Goal: Task Accomplishment & Management: Use online tool/utility

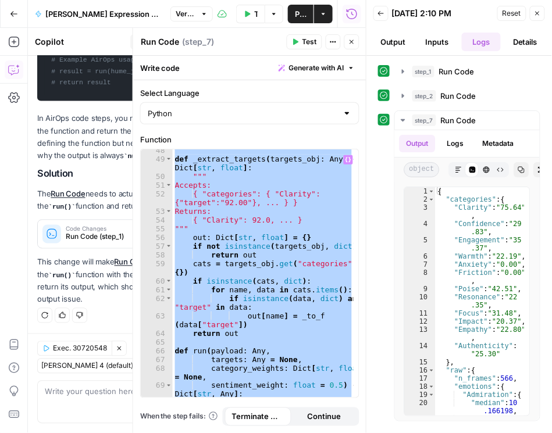
scroll to position [518, 0]
click at [349, 41] on icon "button" at bounding box center [351, 41] width 7 height 7
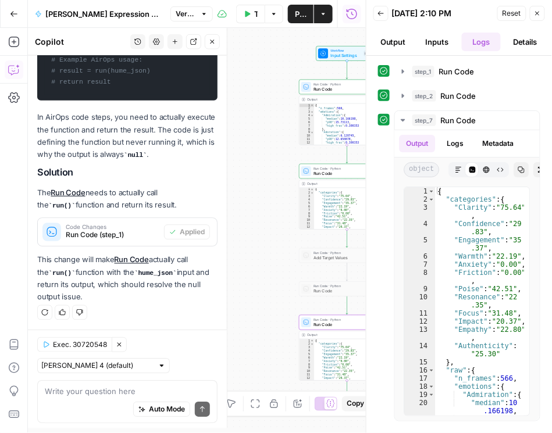
scroll to position [1837, 0]
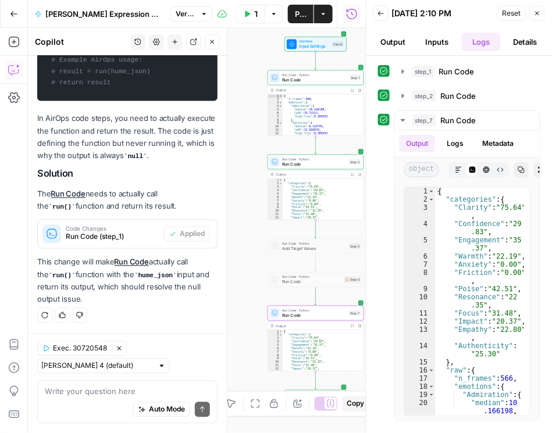
drag, startPoint x: 263, startPoint y: 159, endPoint x: 231, endPoint y: 149, distance: 32.9
click at [231, 149] on body "Rhetoric New Home Browse Your Data Recent Grids Brett Test Workflow - Copilot E…" at bounding box center [276, 216] width 552 height 433
click at [283, 162] on span "Run Code" at bounding box center [314, 164] width 65 height 6
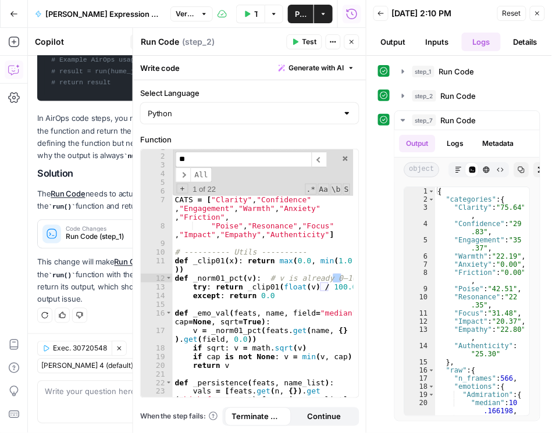
scroll to position [6, 0]
type input "**"
click at [354, 41] on icon "button" at bounding box center [351, 41] width 7 height 7
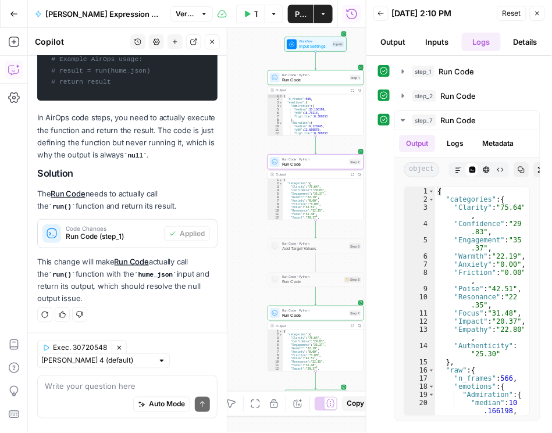
scroll to position [1837, 0]
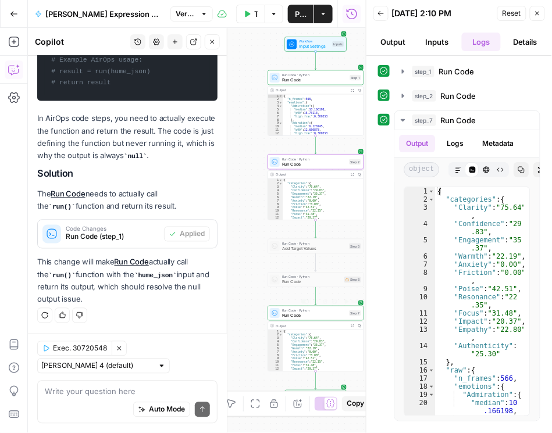
click at [316, 318] on span "Run Code" at bounding box center [314, 315] width 65 height 6
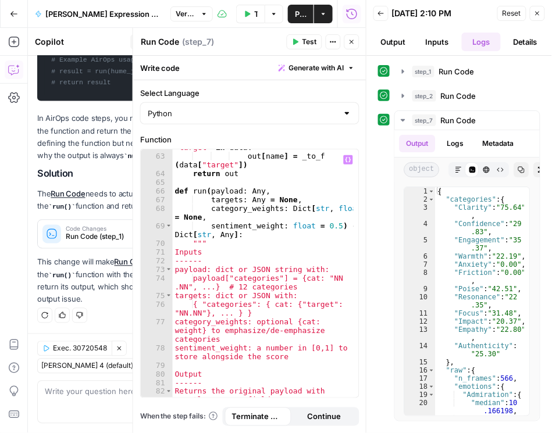
scroll to position [718, 0]
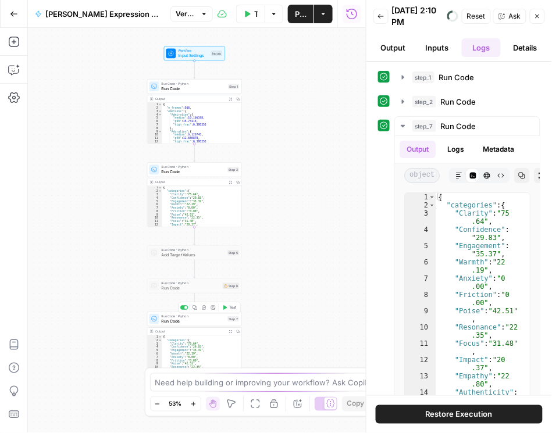
click at [207, 325] on div "Run Code · Python Run Code Step 7 Copy step Delete step Add Note Test" at bounding box center [194, 319] width 95 height 15
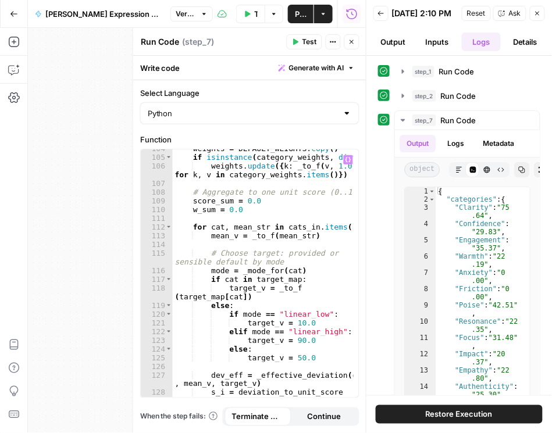
scroll to position [1211, 0]
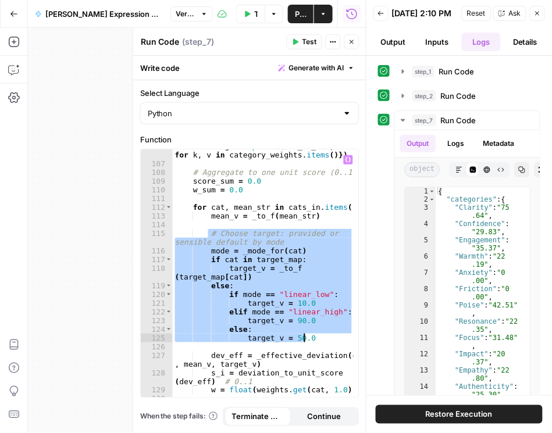
drag, startPoint x: 207, startPoint y: 233, endPoint x: 320, endPoint y: 341, distance: 156.7
click at [320, 341] on div "weights . update ({ k : _to_f ( v , 1.0 ) for k , v in category_weights . items…" at bounding box center [263, 279] width 181 height 275
type textarea "**********"
click at [354, 41] on icon "button" at bounding box center [351, 41] width 7 height 7
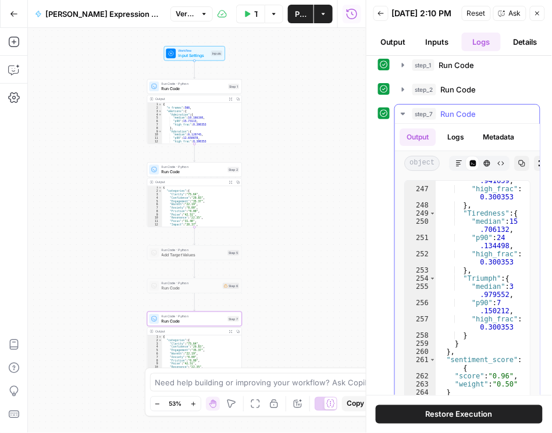
scroll to position [36, 0]
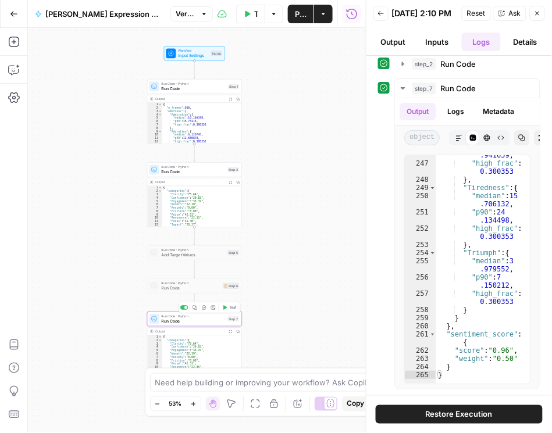
click at [199, 323] on span "Run Code" at bounding box center [194, 321] width 64 height 6
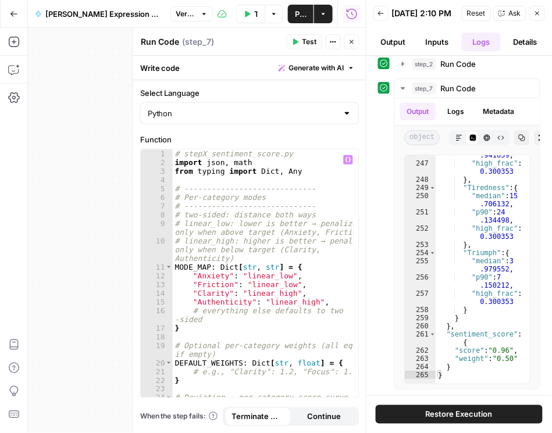
click at [230, 280] on div "# stepX_sentiment_score.py import json , math from typing import Dict , Any # -…" at bounding box center [263, 286] width 181 height 275
type textarea "**********"
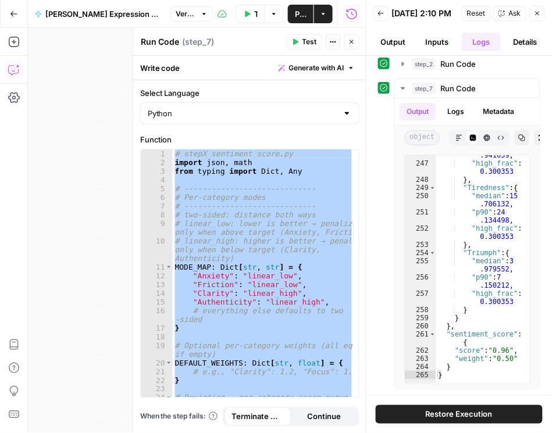
click at [15, 65] on icon "button" at bounding box center [14, 70] width 12 height 12
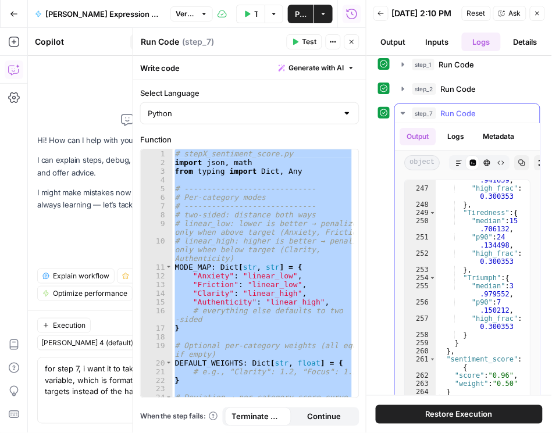
scroll to position [0, 0]
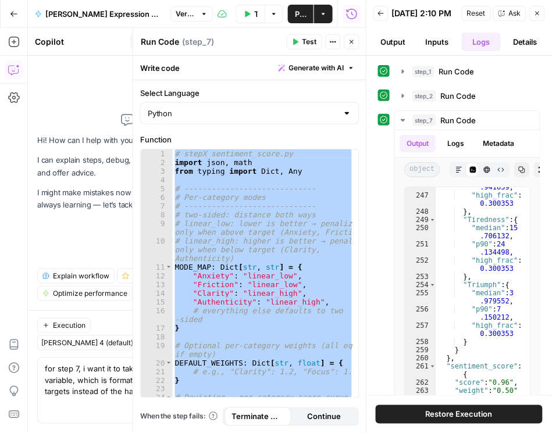
click at [428, 51] on button "Inputs" at bounding box center [438, 42] width 40 height 19
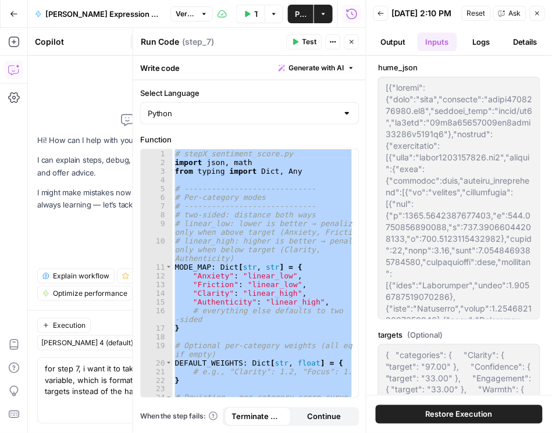
click at [437, 48] on button "Inputs" at bounding box center [438, 42] width 40 height 19
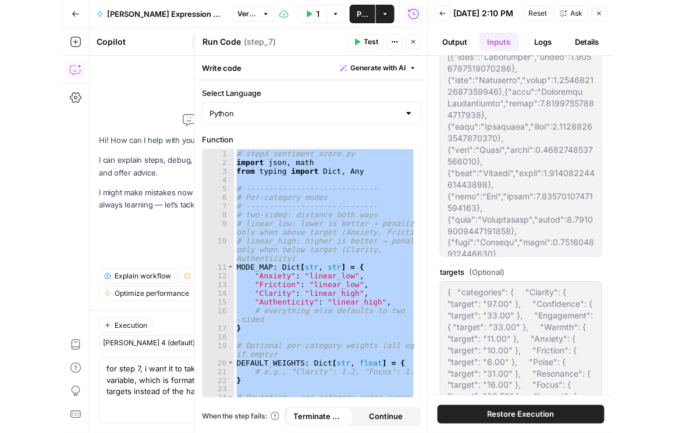
scroll to position [166, 0]
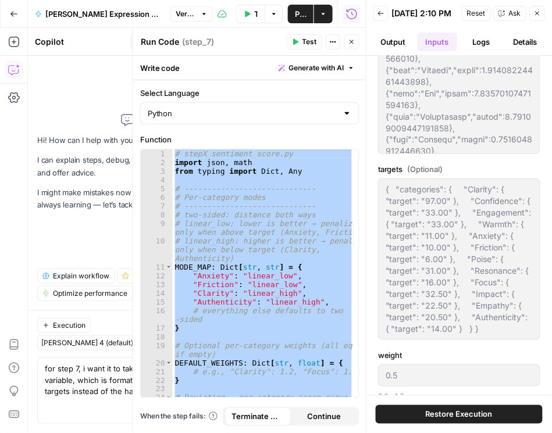
click at [384, 305] on div "{ "categories": { "Clarity": { "target": "97.00" }, "Confidence": { "target": "…" at bounding box center [459, 260] width 162 height 162
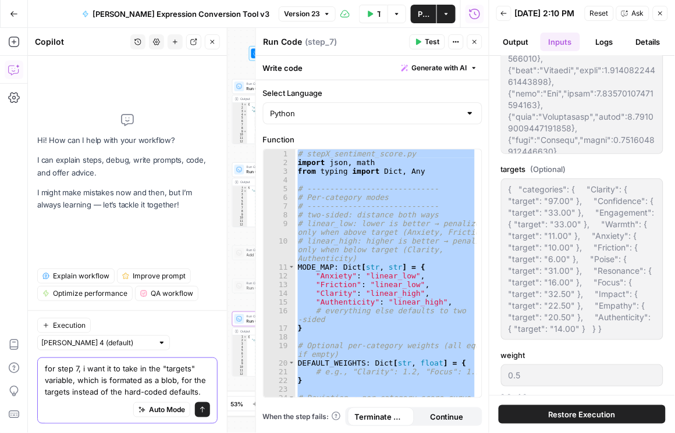
click at [204, 394] on textarea "for step 7, i want it to take in the "targets" variable, which is formated as a…" at bounding box center [127, 380] width 165 height 35
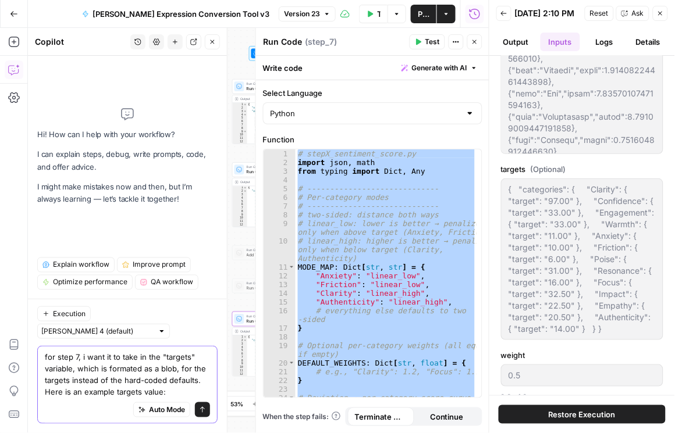
paste textarea "{ "categories": { "Clarity": { "target": "97.00" }, "Confidence": { "target": "…"
type textarea "for step 7, i want it to take in the "targets" variable, which is formated as a…"
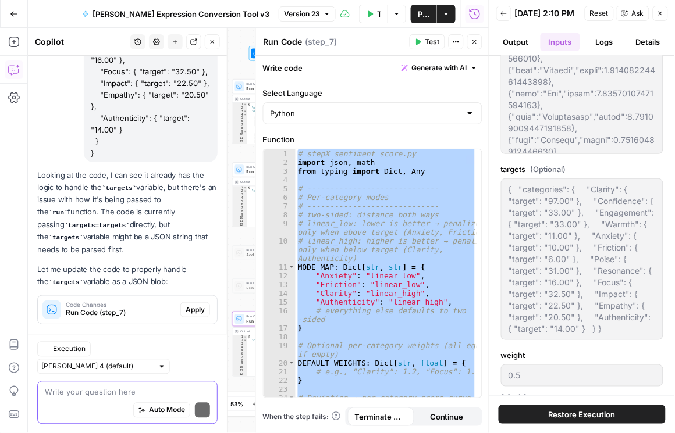
scroll to position [352, 0]
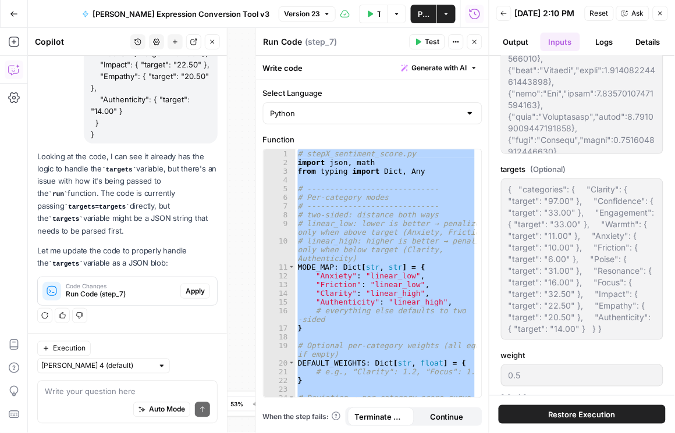
click at [198, 297] on span "Apply" at bounding box center [195, 291] width 19 height 10
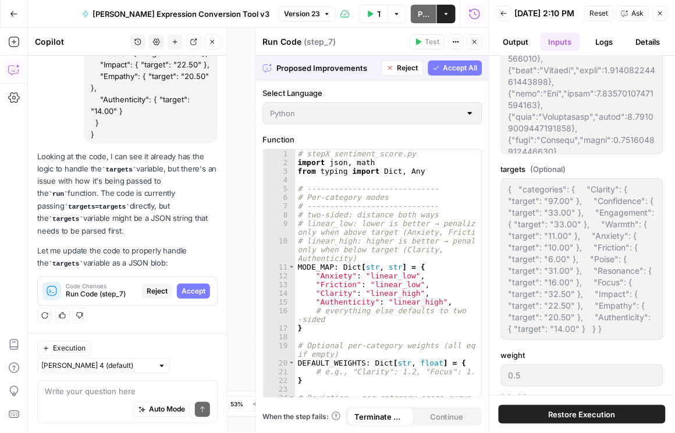
click at [453, 66] on span "Accept All" at bounding box center [460, 68] width 34 height 10
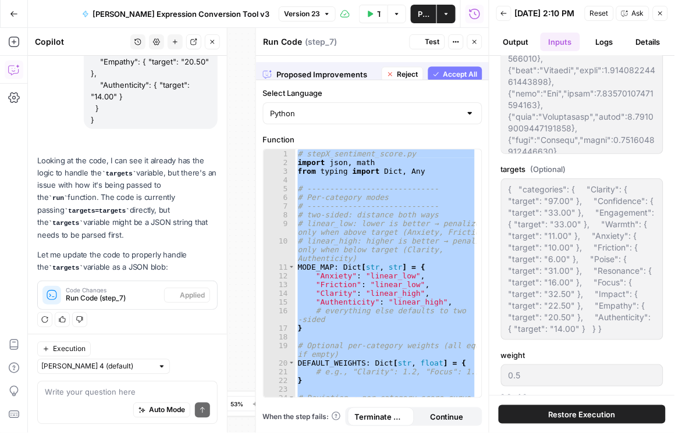
scroll to position [371, 0]
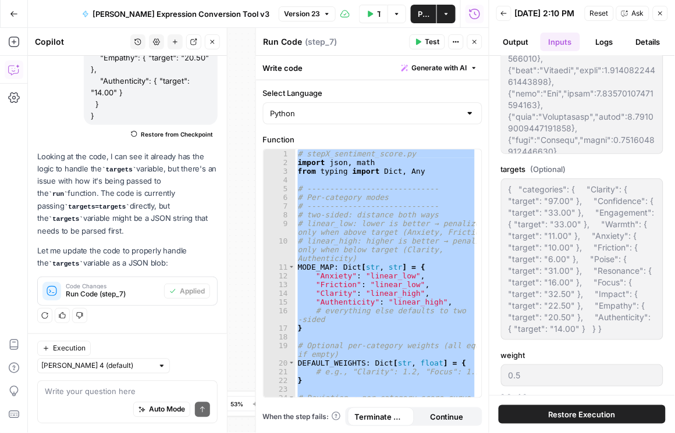
click at [428, 13] on span "Publish" at bounding box center [424, 14] width 12 height 12
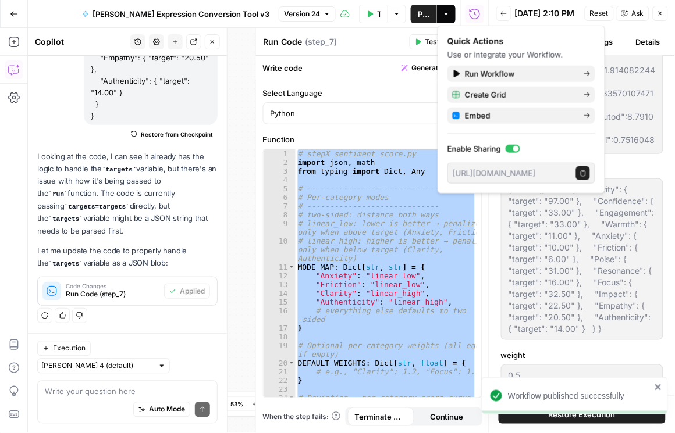
click at [551, 389] on icon "close" at bounding box center [658, 387] width 6 height 6
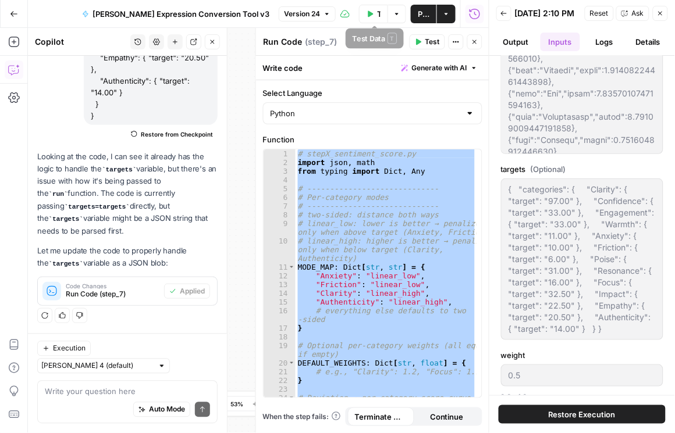
click at [372, 14] on icon "button" at bounding box center [370, 13] width 5 height 6
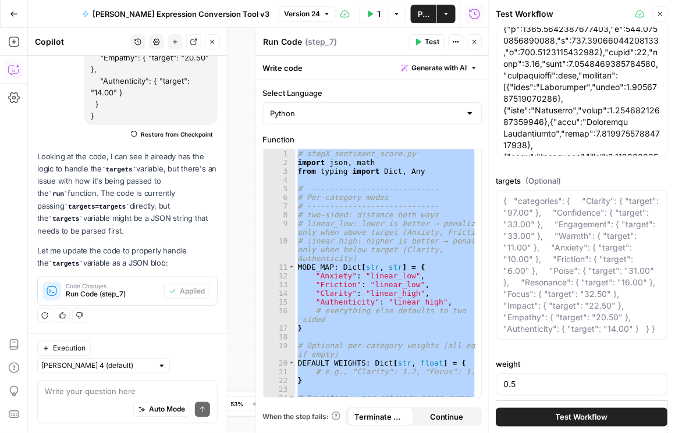
scroll to position [166, 0]
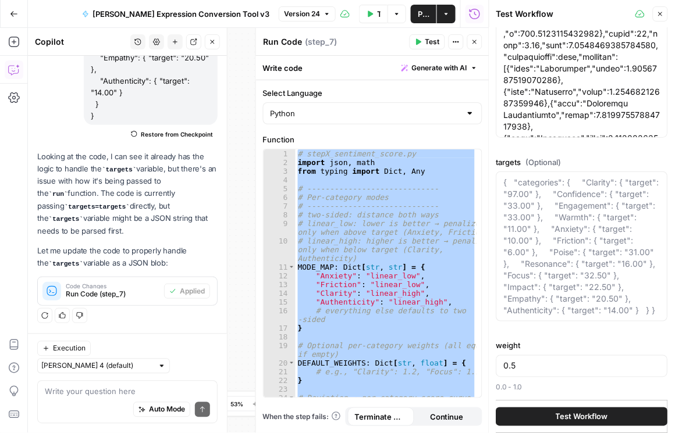
drag, startPoint x: 589, startPoint y: 415, endPoint x: 601, endPoint y: 394, distance: 24.0
click at [551, 416] on span "Test Workflow" at bounding box center [582, 417] width 52 height 12
click at [551, 415] on span "Test Workflow" at bounding box center [582, 417] width 52 height 12
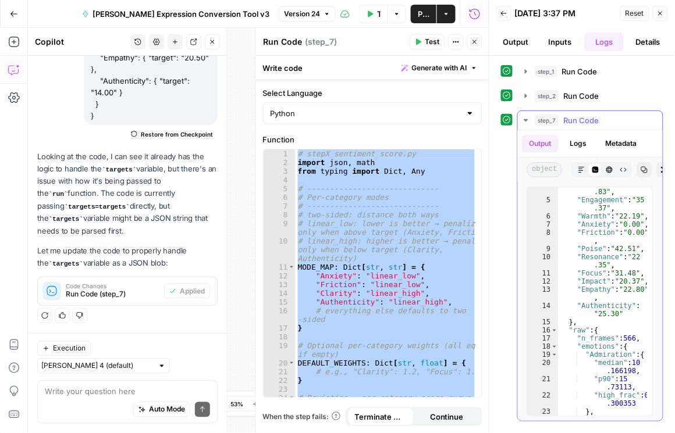
scroll to position [99, 0]
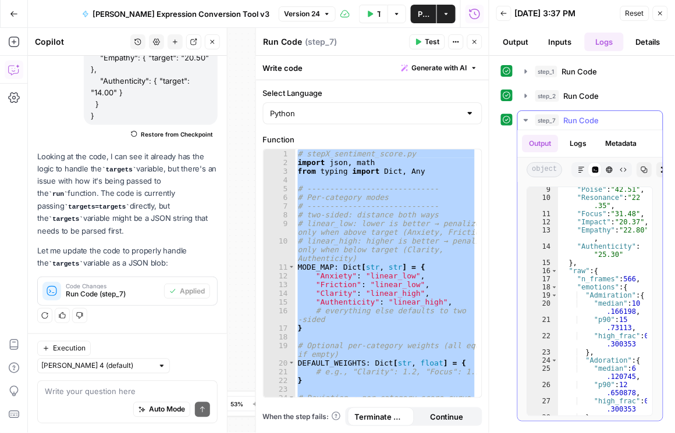
click at [551, 172] on icon "button" at bounding box center [644, 169] width 7 height 7
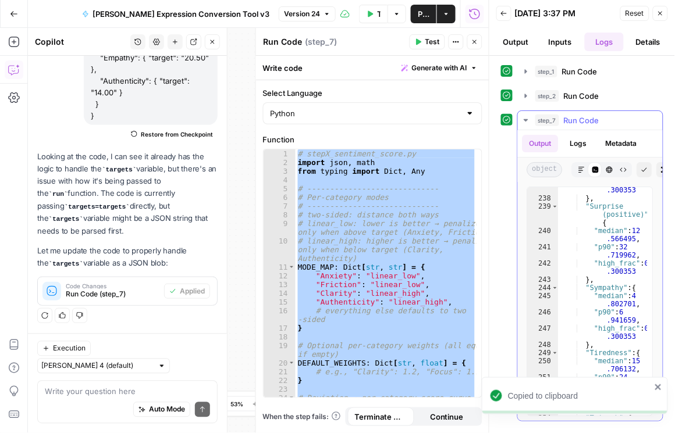
scroll to position [3277, 0]
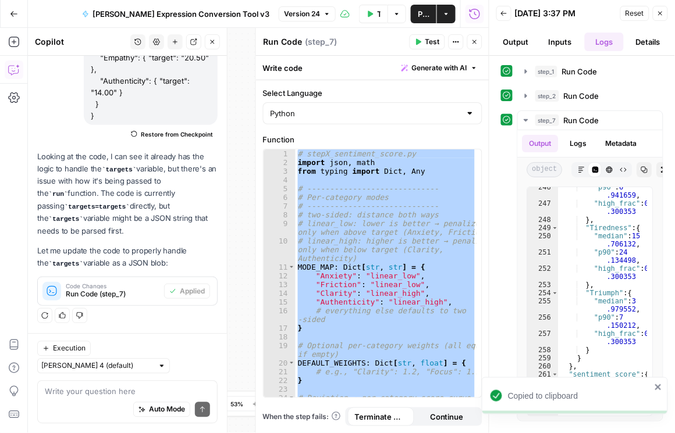
click at [551, 389] on icon "close" at bounding box center [658, 387] width 8 height 9
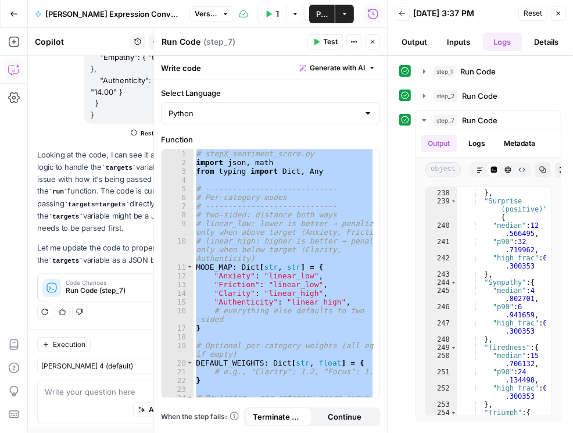
scroll to position [371, 0]
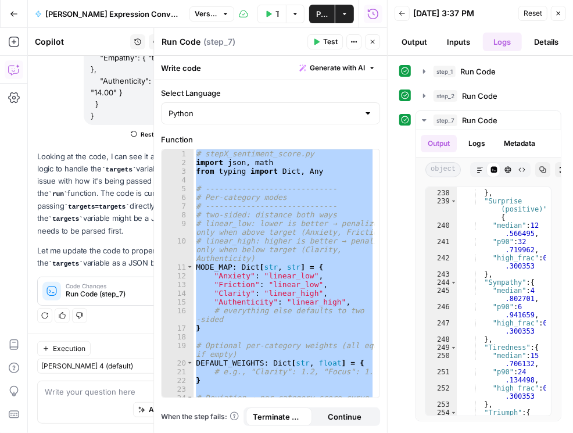
click at [281, 10] on button "Test Data" at bounding box center [272, 14] width 29 height 19
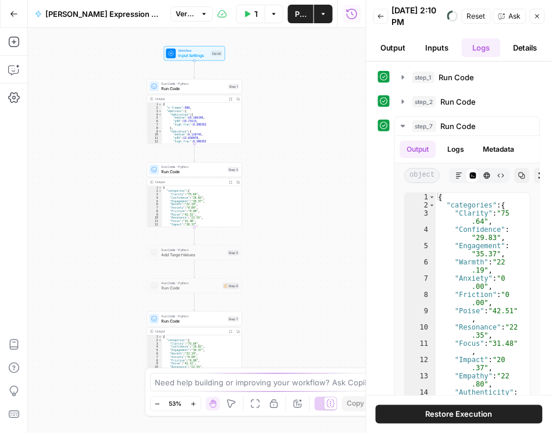
click at [250, 13] on icon "button" at bounding box center [247, 13] width 5 height 6
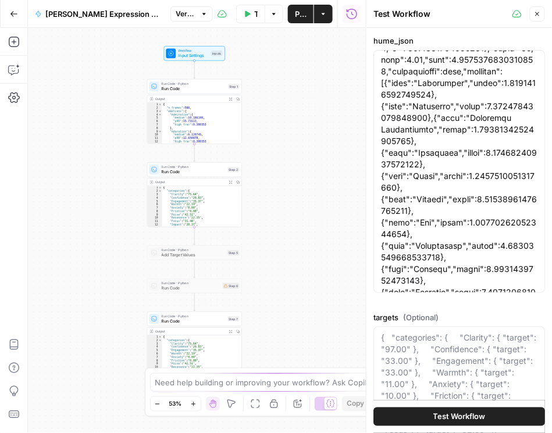
scroll to position [199, 0]
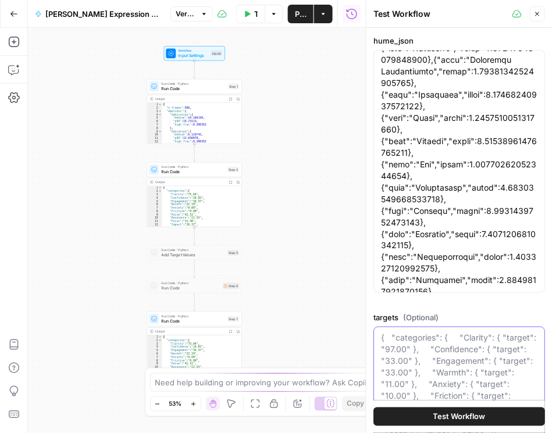
click at [454, 344] on textarea "targets (Optional)" at bounding box center [459, 402] width 156 height 140
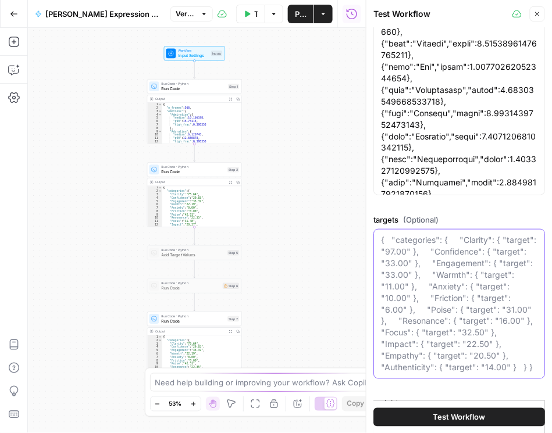
scroll to position [166, 0]
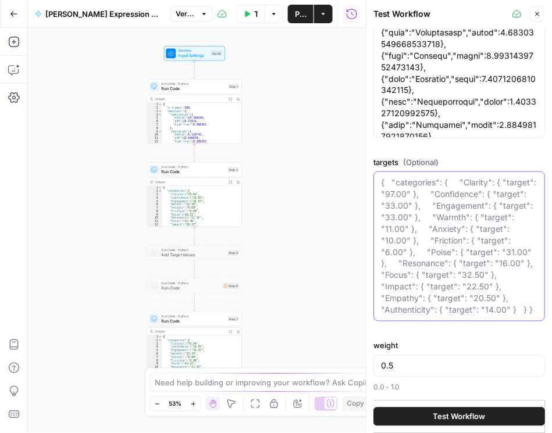
drag, startPoint x: 380, startPoint y: 171, endPoint x: 469, endPoint y: 314, distance: 168.2
click at [468, 316] on textarea "targets (Optional)" at bounding box center [459, 247] width 156 height 140
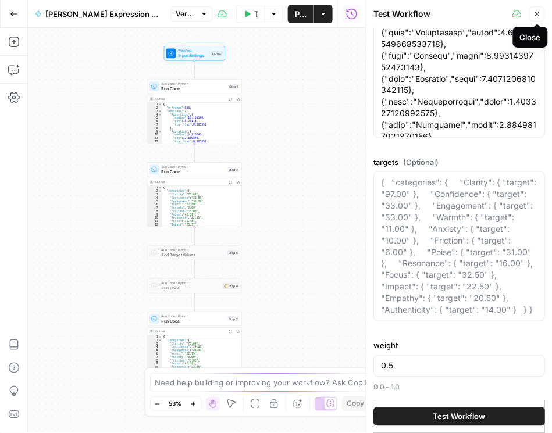
click at [540, 17] on icon "button" at bounding box center [537, 13] width 7 height 7
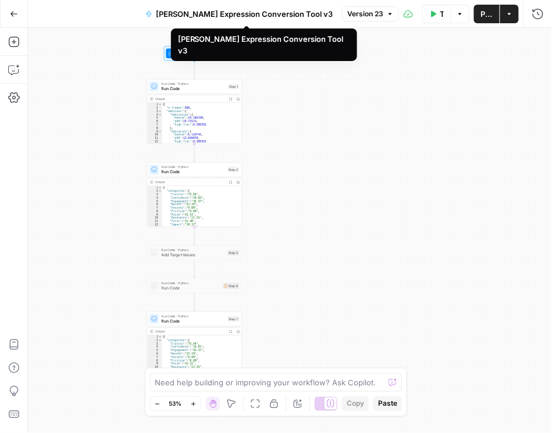
click at [254, 12] on span "[PERSON_NAME] Expression Conversion Tool v3" at bounding box center [244, 14] width 177 height 12
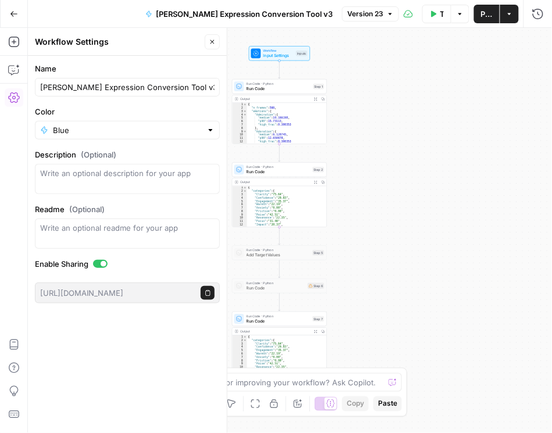
click at [432, 15] on icon "button" at bounding box center [434, 13] width 5 height 6
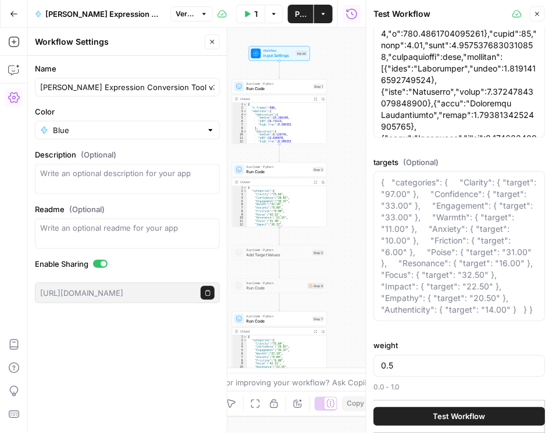
drag, startPoint x: 431, startPoint y: 215, endPoint x: 465, endPoint y: 316, distance: 106.9
click at [465, 316] on div "{ "categories": { "Clarity": { "target": "97.00" }, "Confidence": { "target": "…" at bounding box center [459, 247] width 172 height 150
drag, startPoint x: 438, startPoint y: 308, endPoint x: 390, endPoint y: 237, distance: 86.3
click at [390, 237] on textarea "targets (Optional)" at bounding box center [459, 247] width 156 height 140
drag, startPoint x: 382, startPoint y: 172, endPoint x: 433, endPoint y: 275, distance: 115.2
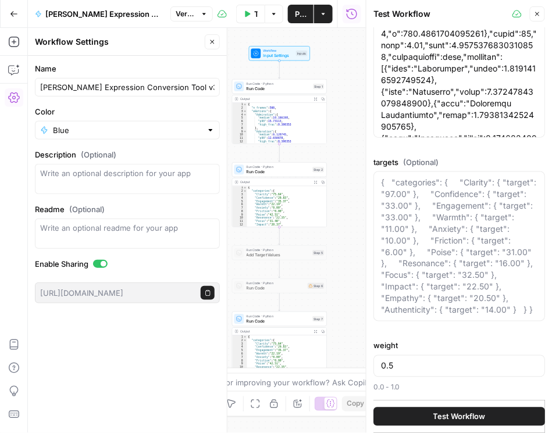
click at [433, 275] on div "{ "categories": { "Clarity": { "target": "97.00" }, "Confidence": { "target": "…" at bounding box center [459, 247] width 172 height 150
drag, startPoint x: 438, startPoint y: 310, endPoint x: 437, endPoint y: 300, distance: 10.5
click at [438, 309] on textarea "targets (Optional)" at bounding box center [459, 247] width 156 height 140
click at [426, 305] on textarea "targets (Optional)" at bounding box center [459, 247] width 156 height 140
drag, startPoint x: 425, startPoint y: 304, endPoint x: 376, endPoint y: 205, distance: 110.0
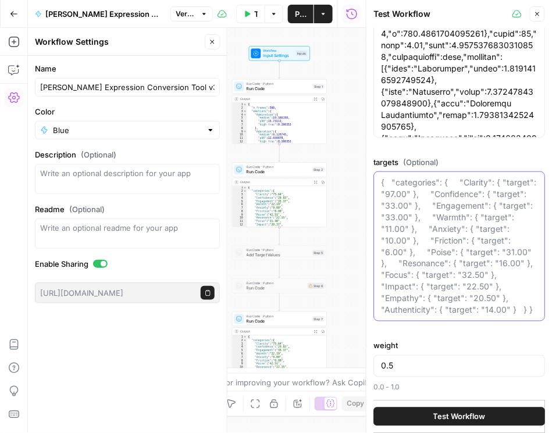
click at [376, 205] on div "{ "categories": { "Clarity": { "target": "97.00" }, "Confidence": { "target": "…" at bounding box center [459, 247] width 172 height 150
click at [382, 190] on textarea "targets (Optional)" at bounding box center [459, 247] width 156 height 140
click at [383, 189] on textarea "targets (Optional)" at bounding box center [459, 247] width 156 height 140
drag, startPoint x: 382, startPoint y: 174, endPoint x: 446, endPoint y: 351, distance: 188.2
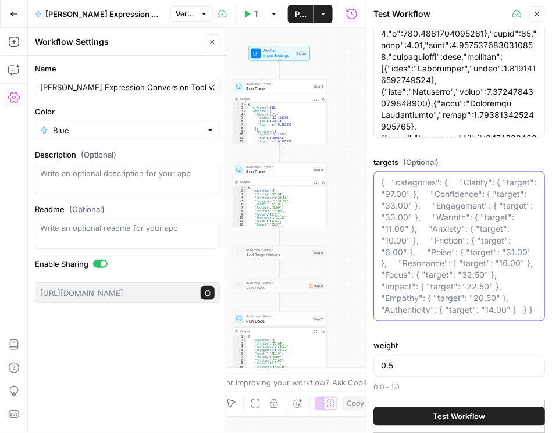
click at [446, 351] on div "hume_json targets (Optional) { "categories": { "Clarity": { "target": "97.00" }…" at bounding box center [459, 137] width 172 height 514
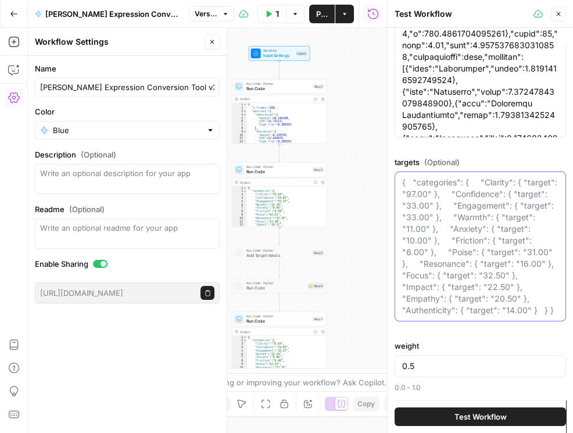
drag, startPoint x: 433, startPoint y: 194, endPoint x: 418, endPoint y: 245, distance: 53.9
click at [408, 256] on textarea "targets (Optional)" at bounding box center [480, 247] width 156 height 140
drag, startPoint x: 404, startPoint y: 173, endPoint x: 452, endPoint y: 312, distance: 146.6
click at [452, 312] on textarea "targets (Optional)" at bounding box center [480, 247] width 156 height 140
drag, startPoint x: 450, startPoint y: 309, endPoint x: 411, endPoint y: 204, distance: 113.0
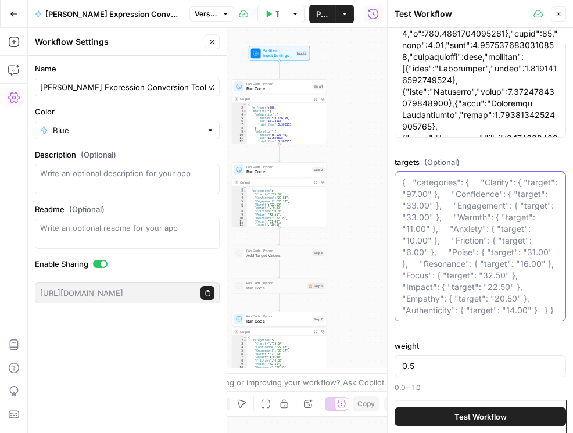
click at [411, 204] on textarea "targets (Optional)" at bounding box center [480, 247] width 156 height 140
drag, startPoint x: 449, startPoint y: 216, endPoint x: 475, endPoint y: 220, distance: 25.9
click at [475, 219] on textarea "targets (Optional)" at bounding box center [480, 247] width 156 height 140
click at [471, 222] on textarea "targets (Optional)" at bounding box center [480, 247] width 156 height 140
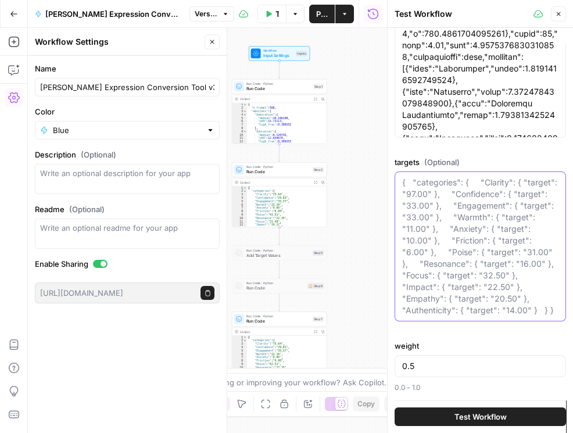
drag, startPoint x: 404, startPoint y: 173, endPoint x: 500, endPoint y: 208, distance: 102.9
click at [500, 208] on textarea "targets (Optional)" at bounding box center [480, 247] width 156 height 140
drag, startPoint x: 406, startPoint y: 173, endPoint x: 520, endPoint y: 233, distance: 128.5
click at [520, 233] on textarea "targets (Optional)" at bounding box center [480, 247] width 156 height 140
drag, startPoint x: 445, startPoint y: 280, endPoint x: 423, endPoint y: 268, distance: 24.7
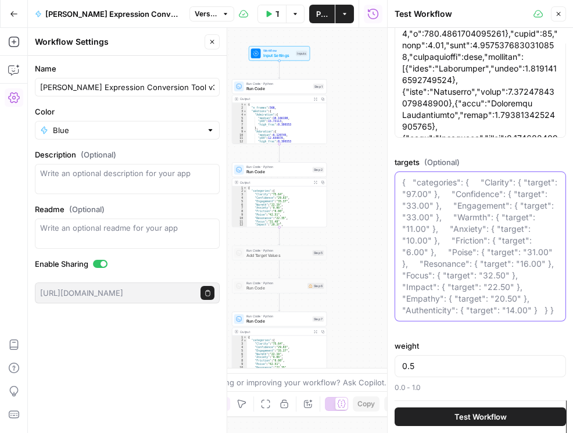
click at [429, 272] on textarea "targets (Optional)" at bounding box center [480, 247] width 156 height 140
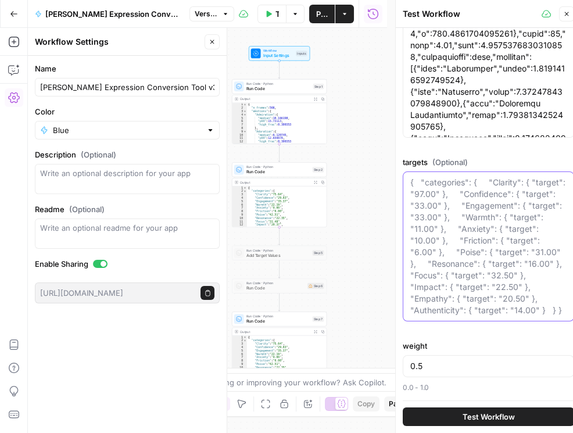
click at [458, 220] on textarea "targets (Optional)" at bounding box center [489, 247] width 156 height 140
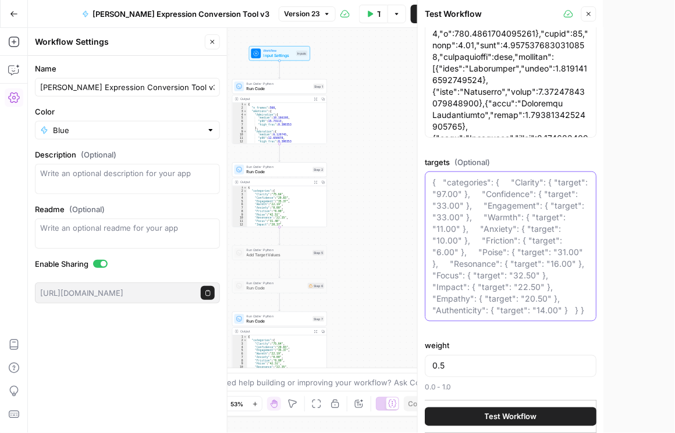
click at [461, 221] on body "Rhetoric New Home Browse Your Data Recent Grids Brett Test Workflow - Copilot E…" at bounding box center [337, 216] width 675 height 433
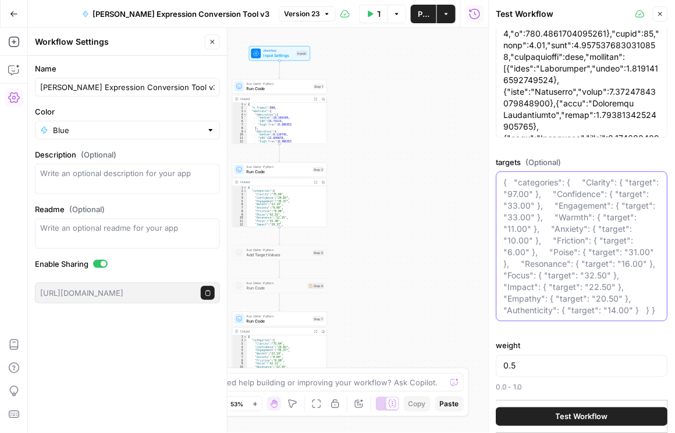
drag, startPoint x: 554, startPoint y: 315, endPoint x: 506, endPoint y: 176, distance: 146.6
click at [506, 177] on textarea "targets (Optional)" at bounding box center [582, 247] width 156 height 140
drag, startPoint x: 504, startPoint y: 174, endPoint x: 584, endPoint y: 313, distance: 160.2
click at [551, 313] on textarea "targets (Optional)" at bounding box center [582, 247] width 156 height 140
drag, startPoint x: 560, startPoint y: 312, endPoint x: 515, endPoint y: 173, distance: 146.4
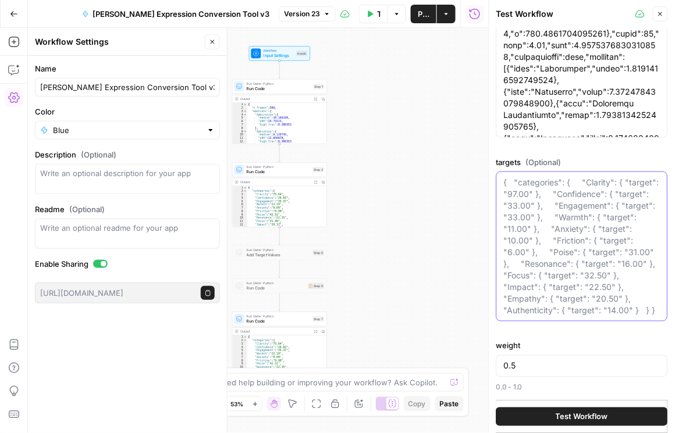
click at [515, 177] on textarea "targets (Optional)" at bounding box center [582, 247] width 156 height 140
drag, startPoint x: 503, startPoint y: 175, endPoint x: 562, endPoint y: 310, distance: 147.2
click at [551, 333] on div "hume_json targets (Optional) { "categories": { "Clarity": { "target": "97.00" }…" at bounding box center [582, 137] width 172 height 514
click at [551, 295] on textarea "targets (Optional)" at bounding box center [582, 247] width 156 height 140
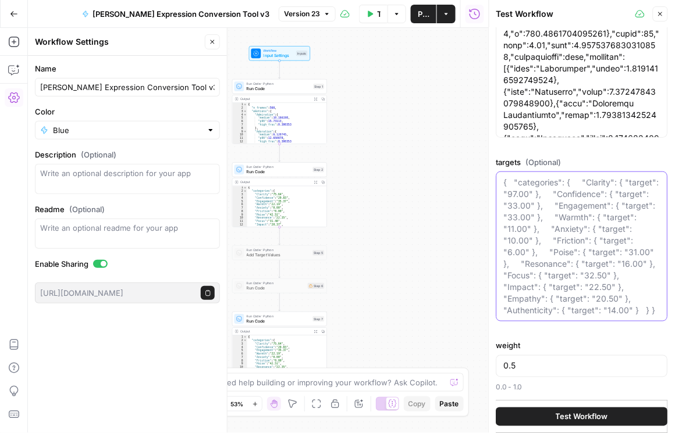
click at [551, 294] on textarea "targets (Optional)" at bounding box center [582, 247] width 156 height 140
click at [551, 293] on textarea "targets (Optional)" at bounding box center [582, 247] width 156 height 140
click at [551, 291] on textarea "targets (Optional)" at bounding box center [582, 247] width 156 height 140
drag, startPoint x: 556, startPoint y: 291, endPoint x: 524, endPoint y: 288, distance: 32.1
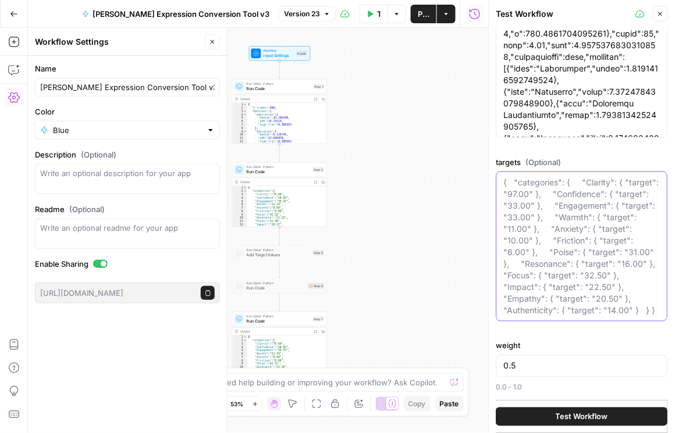
click at [524, 288] on textarea "targets (Optional)" at bounding box center [582, 247] width 156 height 140
drag, startPoint x: 554, startPoint y: 311, endPoint x: 512, endPoint y: 248, distance: 75.7
click at [512, 249] on textarea "targets (Optional)" at bounding box center [582, 247] width 156 height 140
drag, startPoint x: 503, startPoint y: 170, endPoint x: 573, endPoint y: 199, distance: 75.6
click at [551, 241] on textarea "targets (Optional)" at bounding box center [582, 247] width 156 height 140
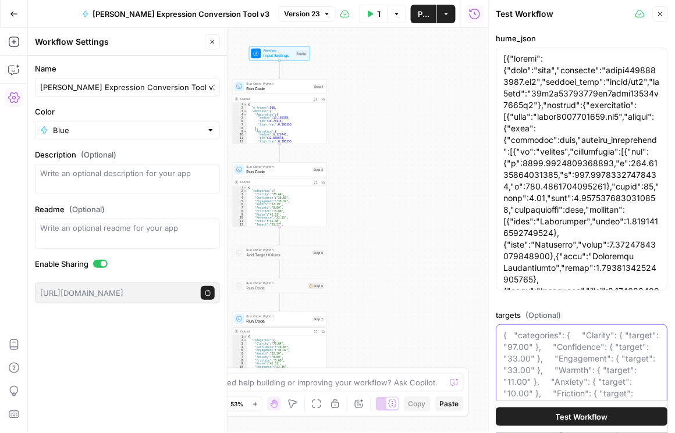
scroll to position [0, 0]
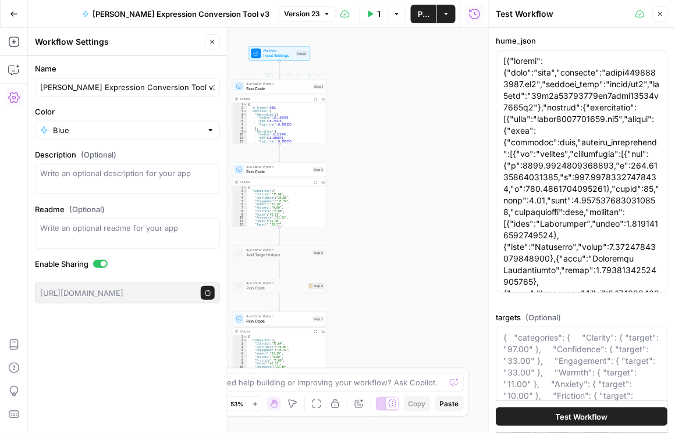
click at [275, 54] on span "Input Settings" at bounding box center [278, 55] width 30 height 6
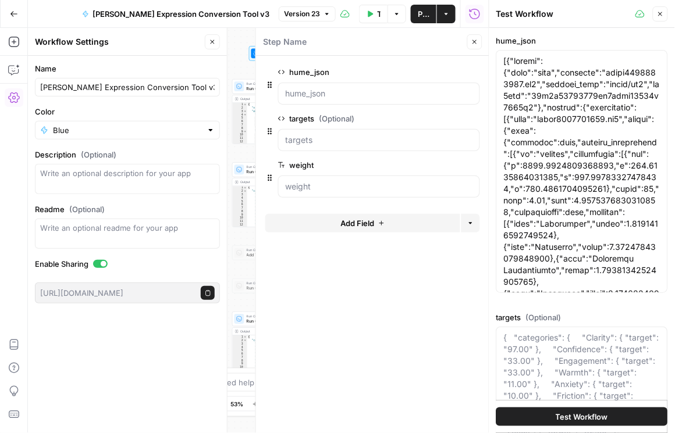
click at [439, 121] on span "edit field" at bounding box center [436, 118] width 26 height 9
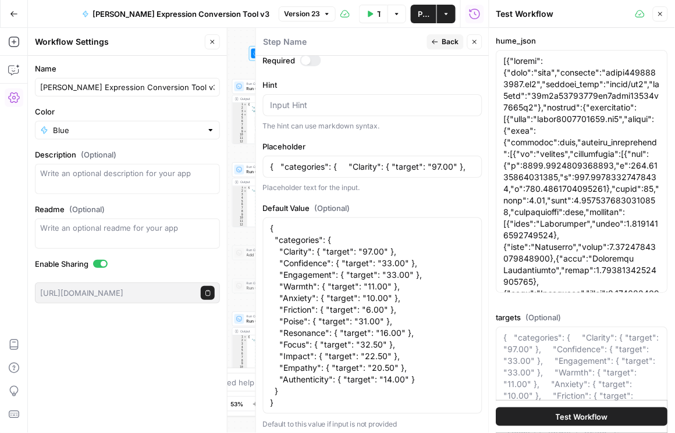
scroll to position [501, 0]
click at [305, 274] on textarea "{ "categories": { "Clarity": { "target": "97.00" }, "Confidence": { "target": "…" at bounding box center [372, 315] width 204 height 186
click at [11, 69] on icon "button" at bounding box center [14, 70] width 12 height 12
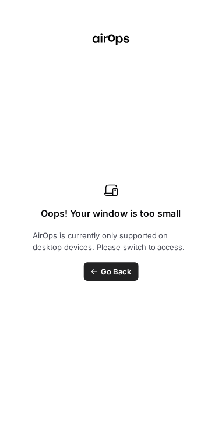
scroll to position [119, 0]
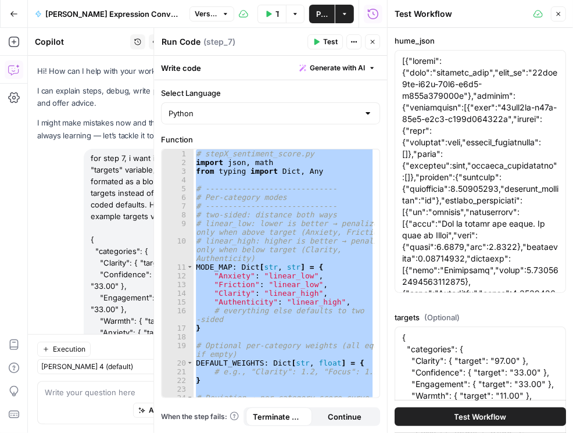
scroll to position [371, 0]
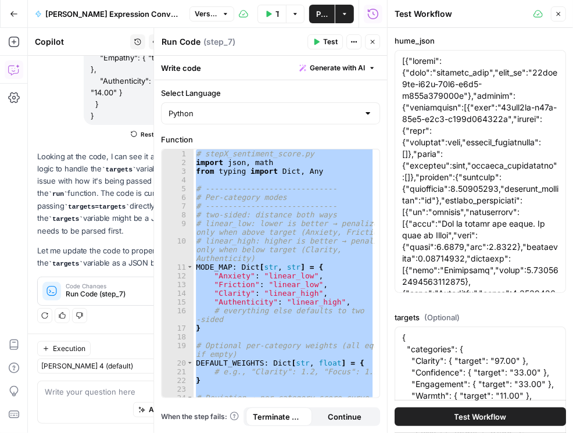
click at [462, 415] on span "Test Workflow" at bounding box center [481, 417] width 52 height 12
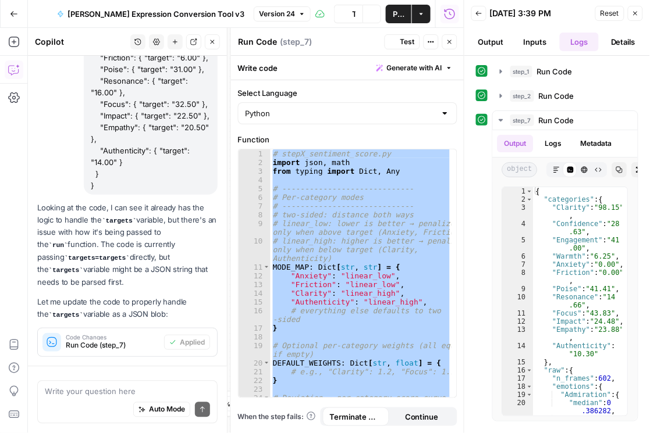
scroll to position [371, 0]
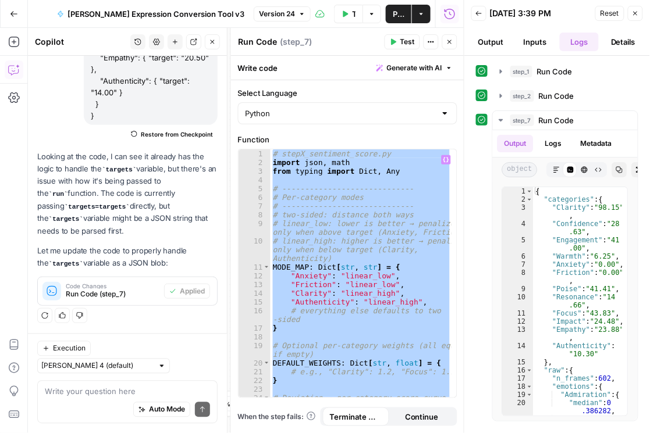
click at [480, 193] on div "step_7 Run Code 103 ms / 1 tasks Output Logs Metadata object Markdown Code Edit…" at bounding box center [557, 266] width 162 height 311
click at [573, 165] on button "Copy" at bounding box center [619, 169] width 15 height 15
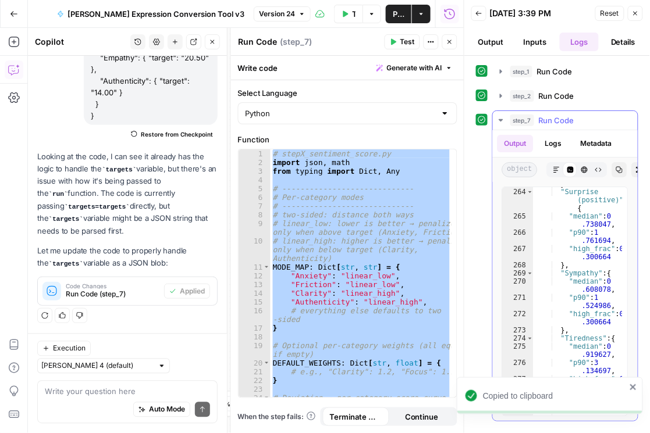
scroll to position [3528, 0]
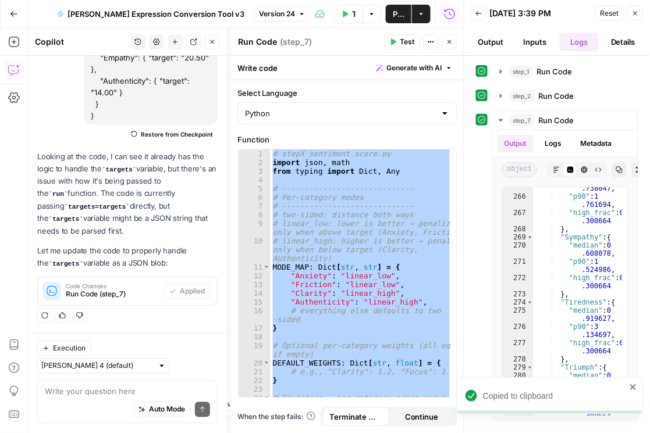
click at [573, 387] on icon "close" at bounding box center [633, 387] width 8 height 9
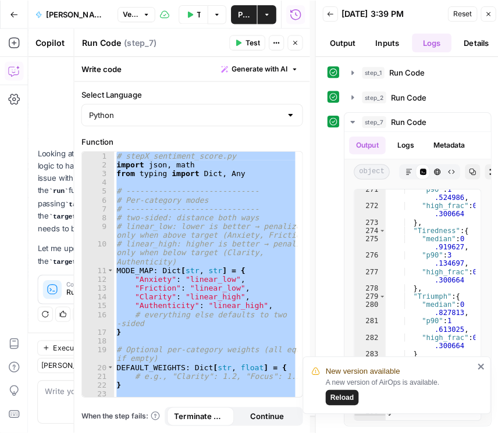
scroll to position [376, 0]
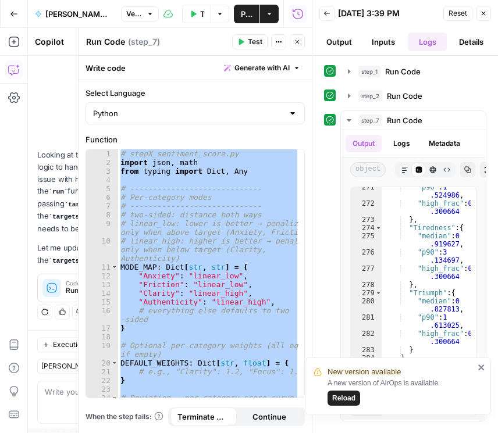
click at [373, 47] on button "Inputs" at bounding box center [384, 42] width 40 height 19
click at [254, 44] on span "Test" at bounding box center [255, 42] width 15 height 10
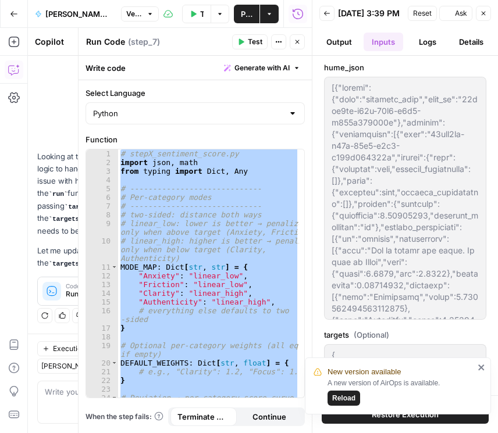
click at [192, 12] on icon "button" at bounding box center [193, 13] width 5 height 6
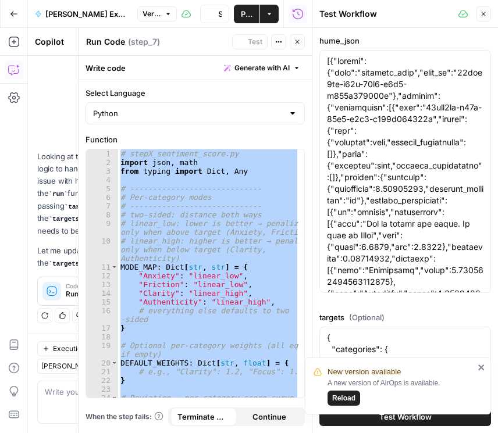
scroll to position [371, 0]
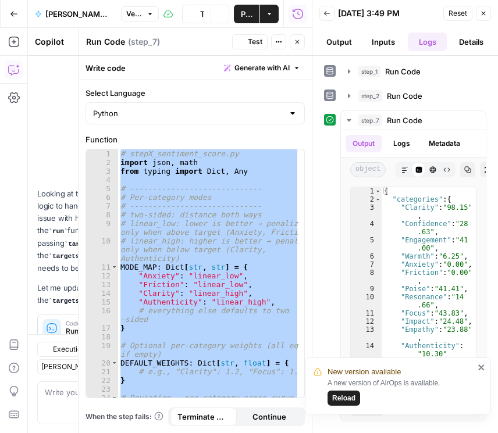
scroll to position [371, 0]
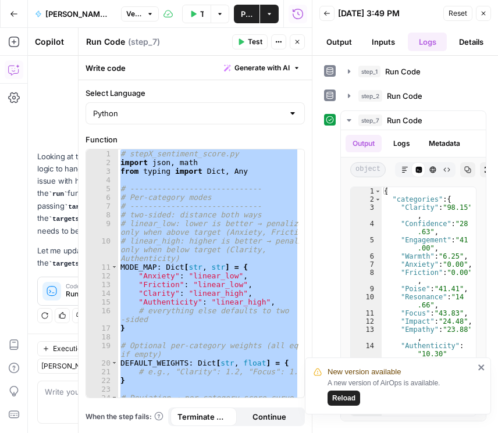
click at [204, 16] on span "Test Data" at bounding box center [201, 14] width 3 height 12
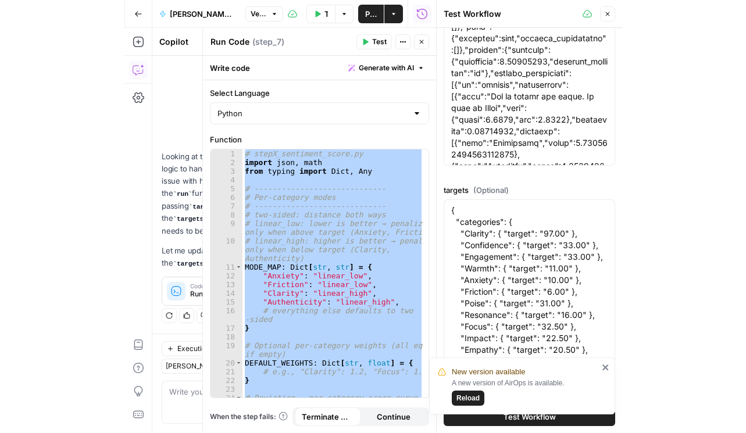
scroll to position [133, 0]
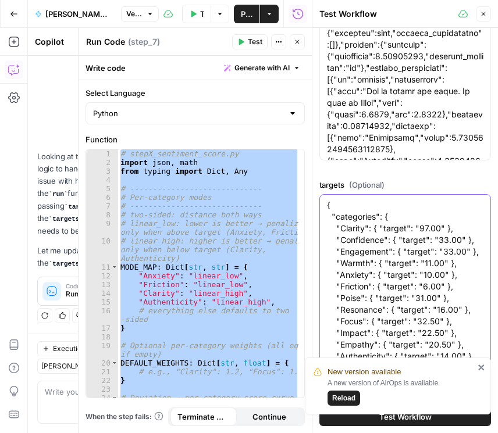
click at [370, 225] on textarea "{ "categories": { "Clarity": { "target": "97.00" }, "Confidence": { "target": "…" at bounding box center [405, 292] width 156 height 186
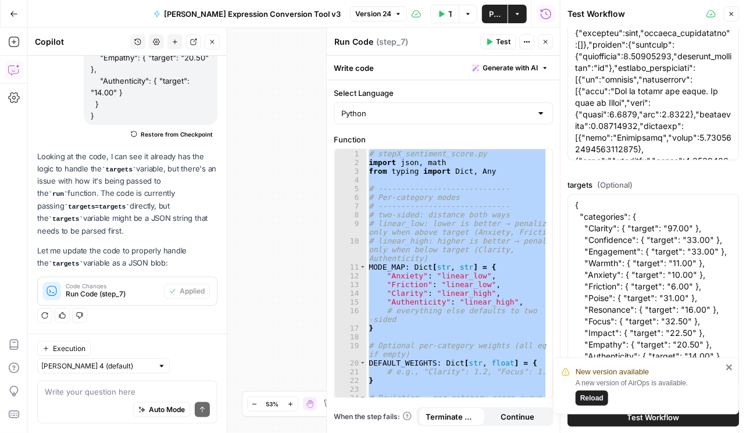
click at [543, 42] on icon "button" at bounding box center [545, 41] width 7 height 7
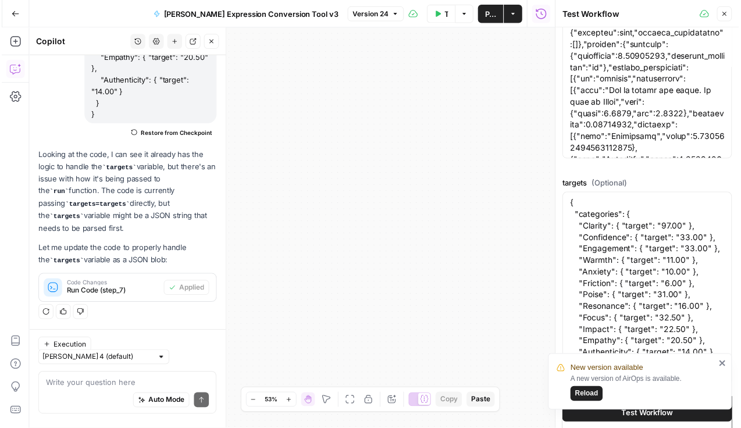
scroll to position [371, 0]
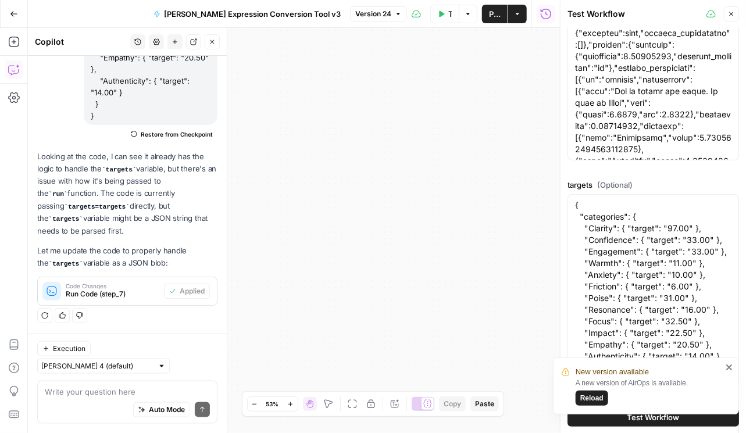
drag, startPoint x: 450, startPoint y: 172, endPoint x: 419, endPoint y: 76, distance: 100.8
click at [419, 74] on div "Workflow Input Settings Inputs Run Code · Python Run Code Step 1 Output Expand …" at bounding box center [294, 230] width 532 height 405
drag, startPoint x: 464, startPoint y: 199, endPoint x: 403, endPoint y: 133, distance: 90.1
click at [402, 133] on div "Workflow Input Settings Inputs Run Code · Python Run Code Step 1 Output Expand …" at bounding box center [294, 230] width 532 height 405
click at [573, 17] on icon "button" at bounding box center [731, 13] width 7 height 7
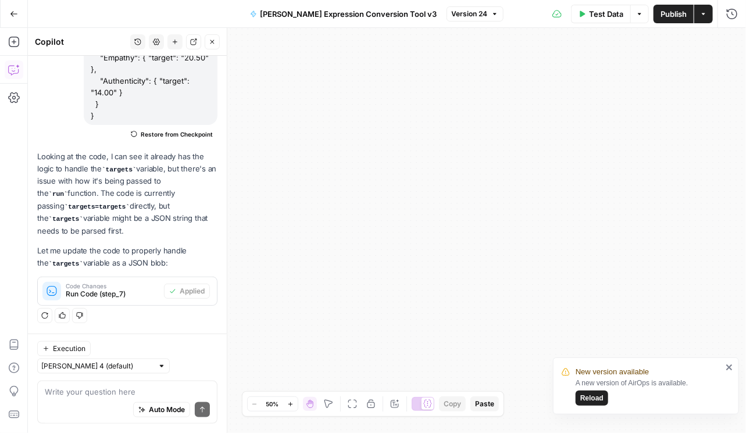
click at [348, 402] on icon "button" at bounding box center [352, 404] width 9 height 9
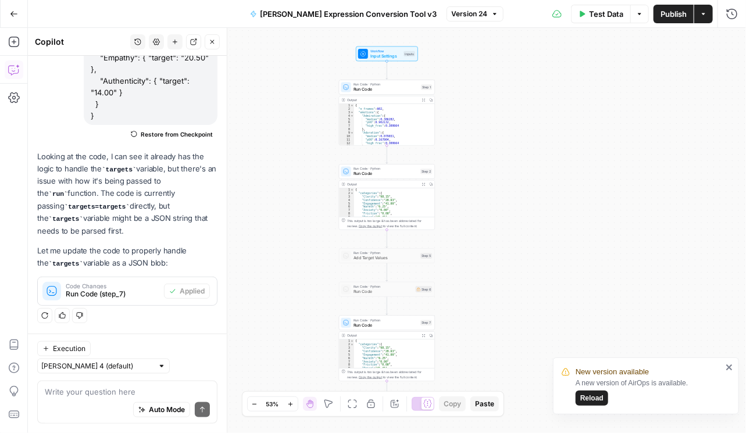
click at [355, 410] on button "Fit to View" at bounding box center [352, 404] width 14 height 14
click at [214, 36] on button "Close" at bounding box center [212, 41] width 15 height 15
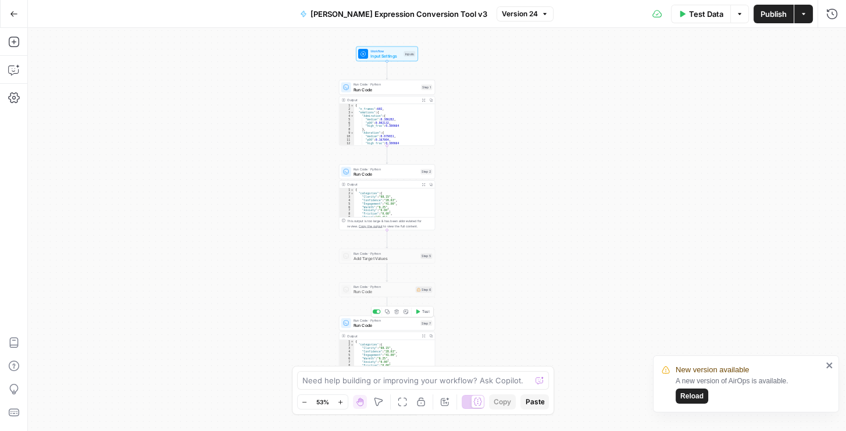
click at [394, 326] on span "Run Code" at bounding box center [386, 325] width 65 height 6
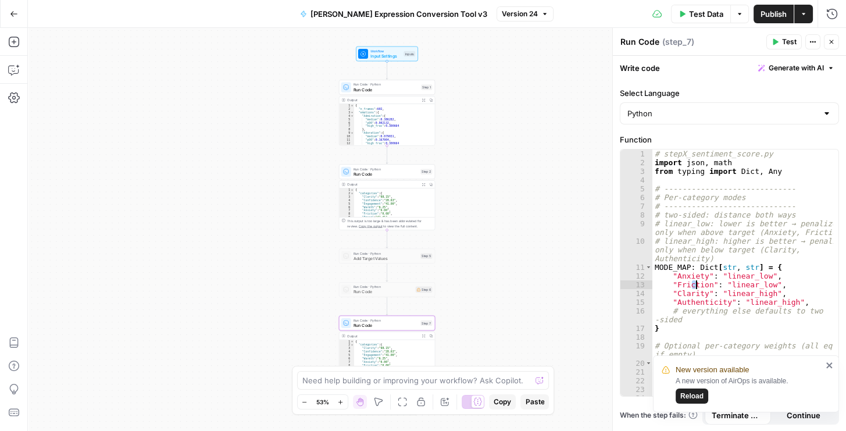
click at [573, 284] on div "# stepX_sentiment_score.py import json , math from typing import Dict , Any # -…" at bounding box center [743, 285] width 181 height 273
type textarea "**********"
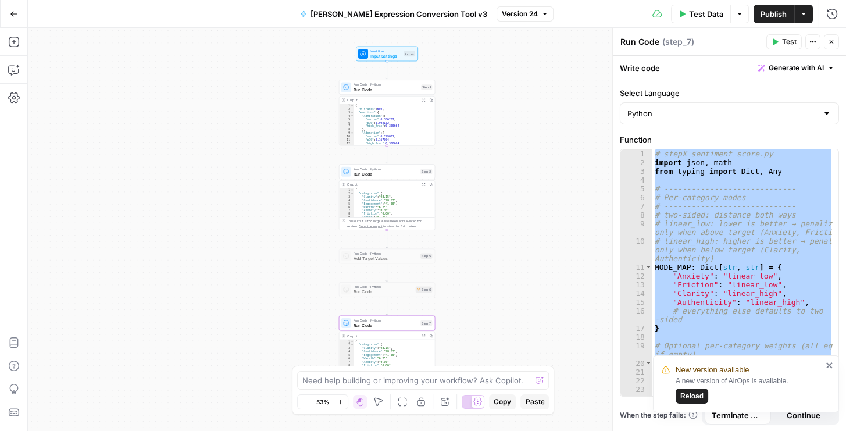
click at [554, 83] on div "Workflow Input Settings Inputs Run Code · Python Run Code Step 1 Output Expand …" at bounding box center [437, 229] width 818 height 403
click at [573, 18] on span "Test Data" at bounding box center [706, 14] width 34 height 12
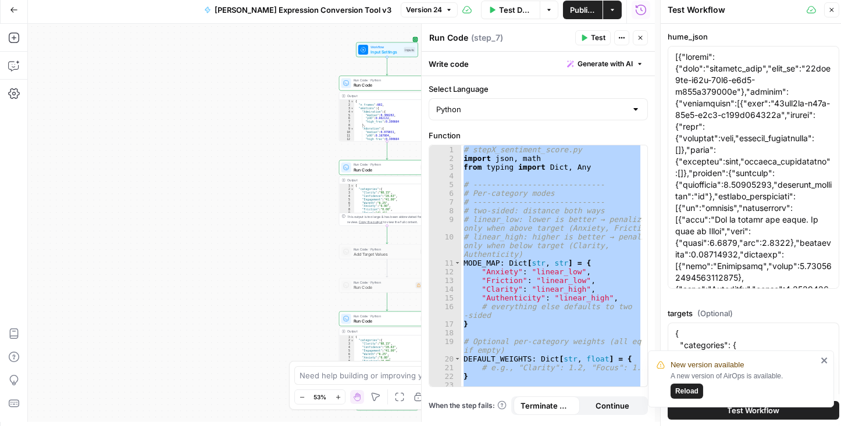
scroll to position [5, 0]
click at [573, 332] on textarea "{ "categories": { "Clarity": { "target": "97.00" }, "Confidence": { "target": "…" at bounding box center [753, 420] width 156 height 186
